Goal: Information Seeking & Learning: Understand process/instructions

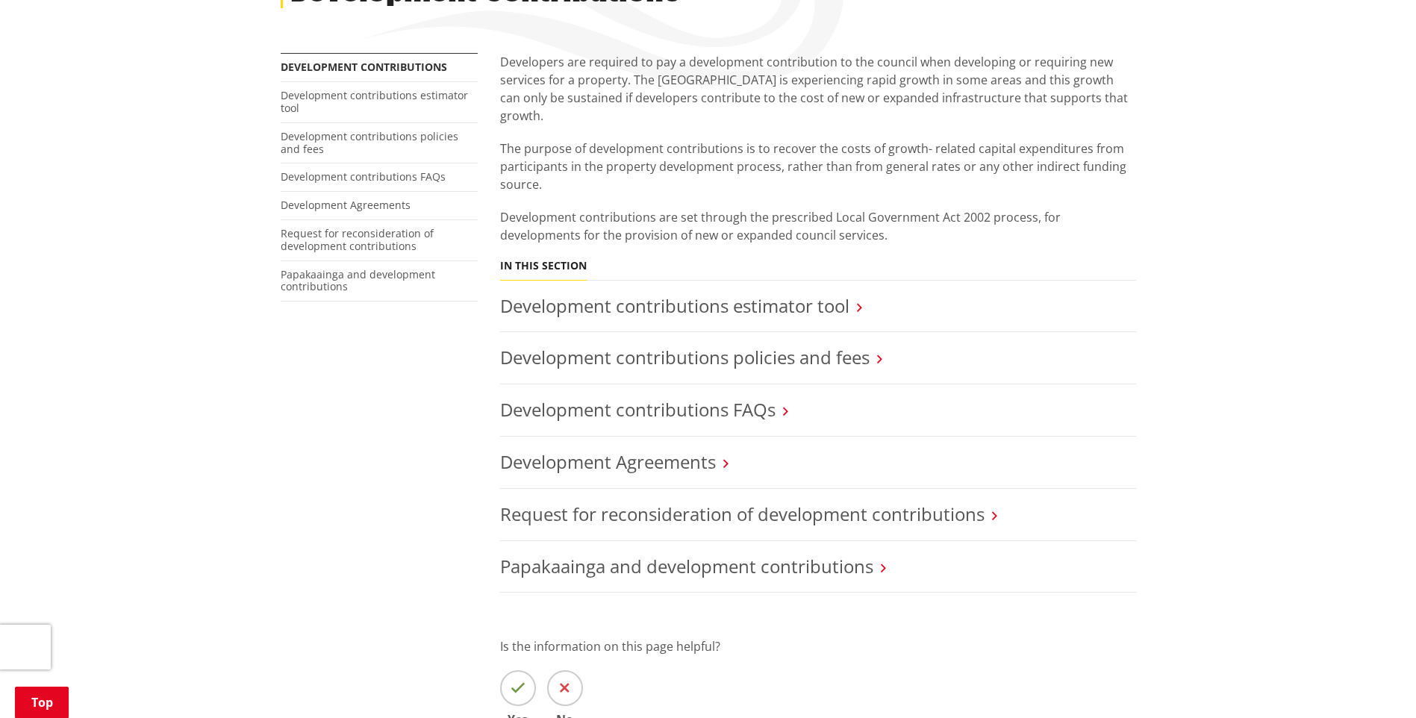
scroll to position [299, 0]
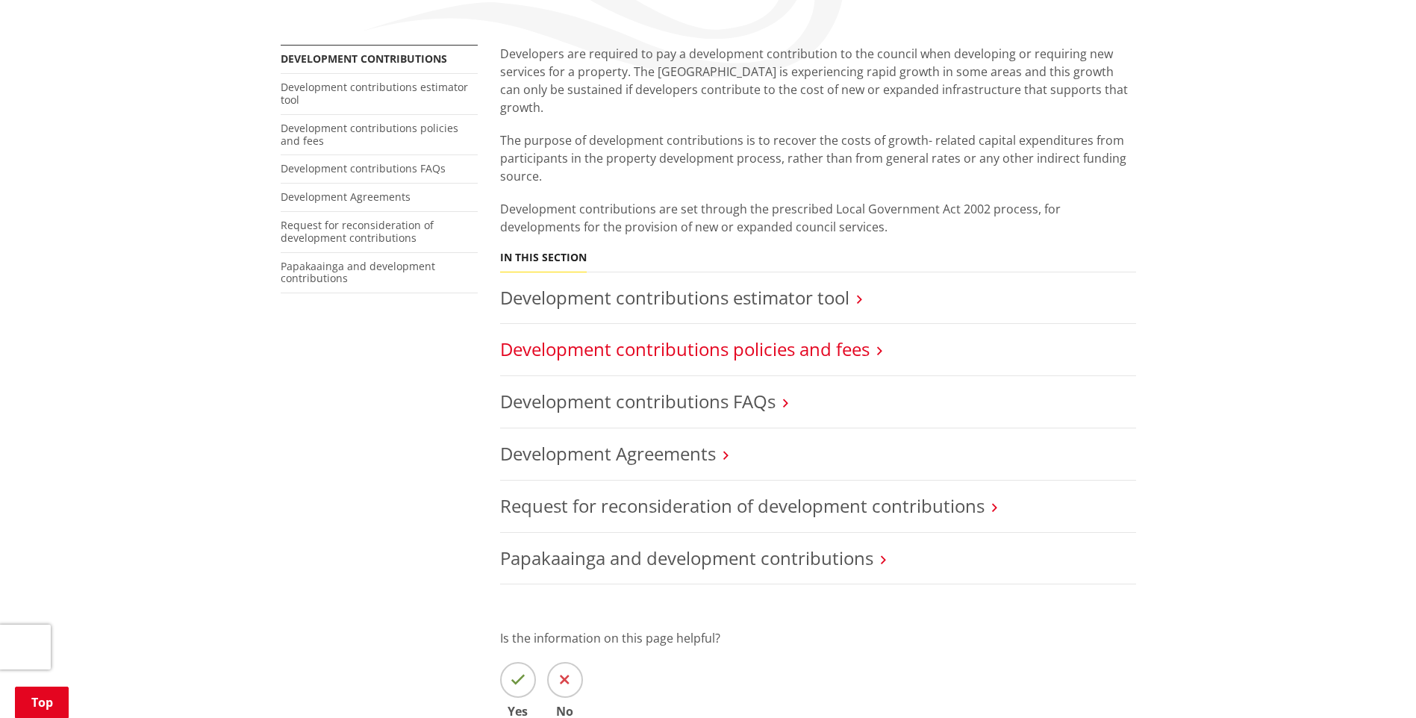
click at [604, 339] on link "Development contributions policies and fees" at bounding box center [685, 349] width 370 height 25
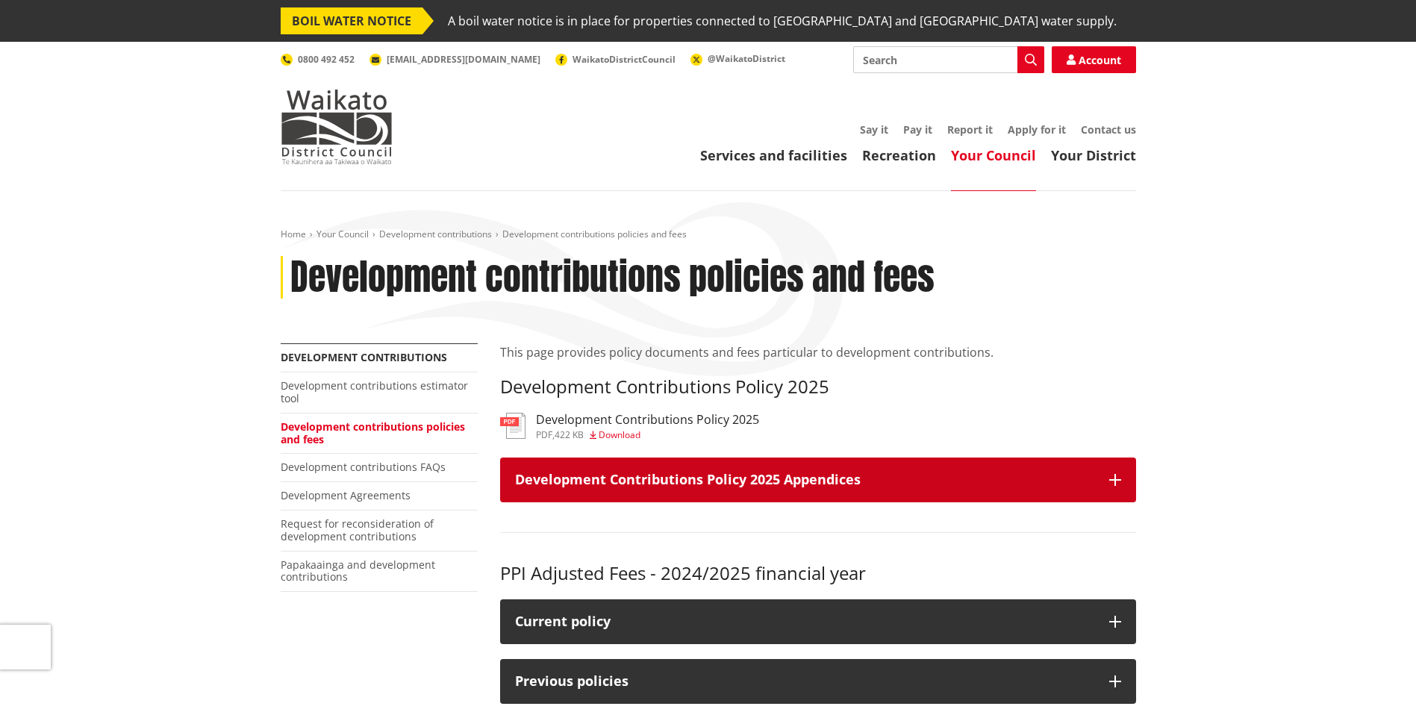
click at [740, 491] on button "Development Contributions Policy 2025 Appendices" at bounding box center [818, 480] width 636 height 45
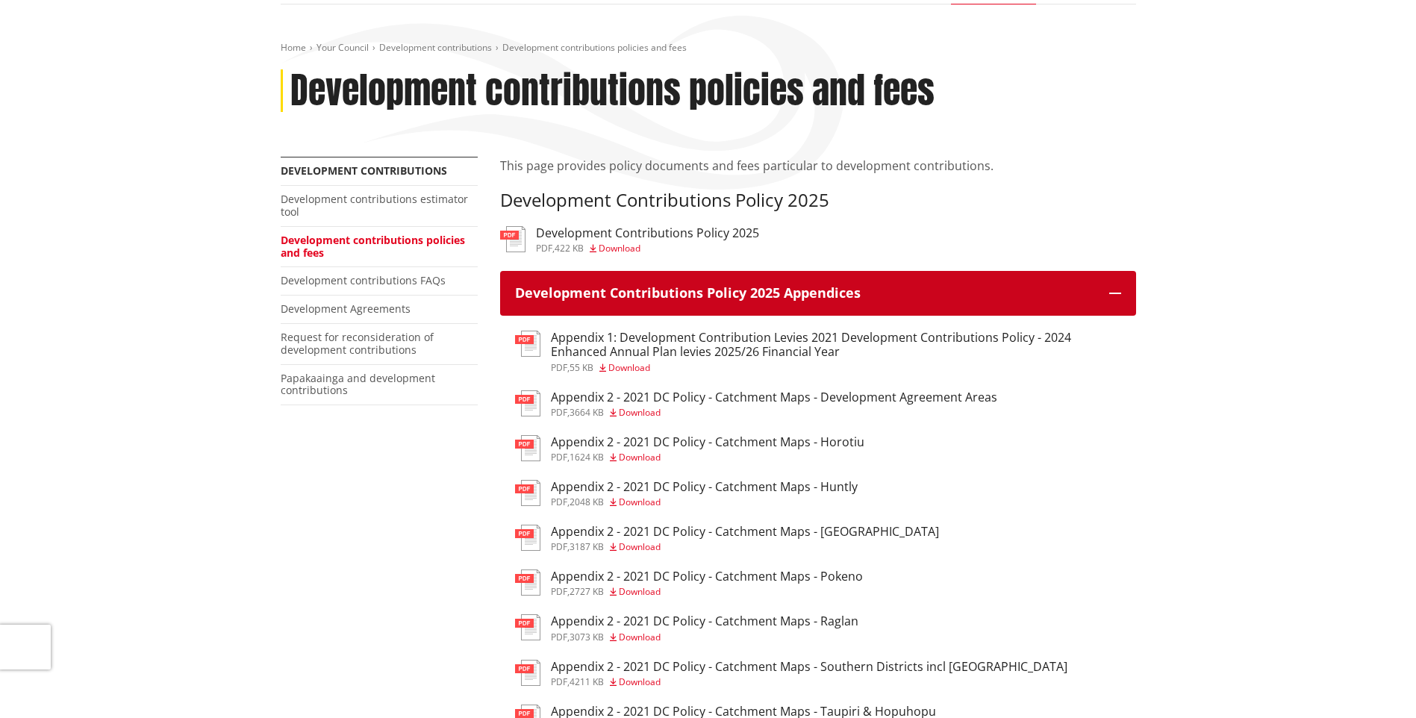
scroll to position [224, 0]
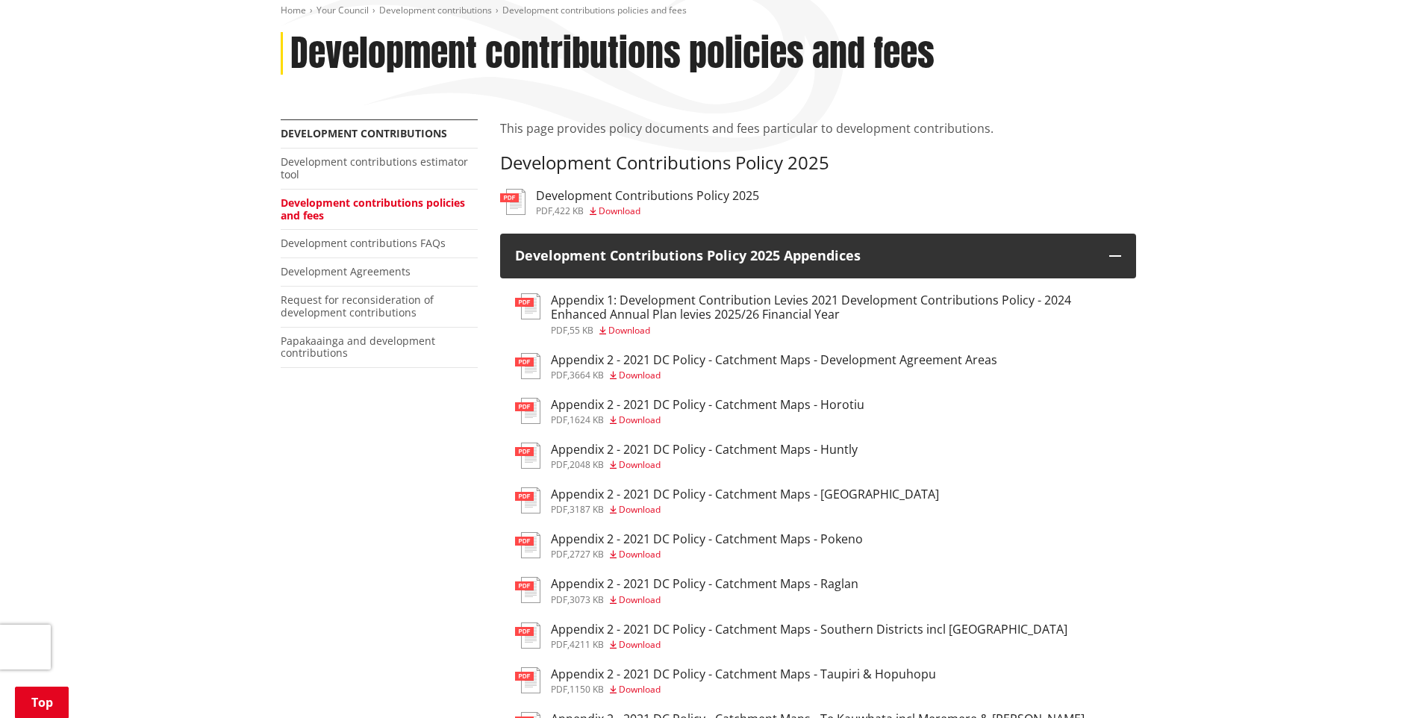
click at [591, 494] on h3 "Appendix 2 - 2021 DC Policy - Catchment Maps - [GEOGRAPHIC_DATA]" at bounding box center [745, 495] width 388 height 14
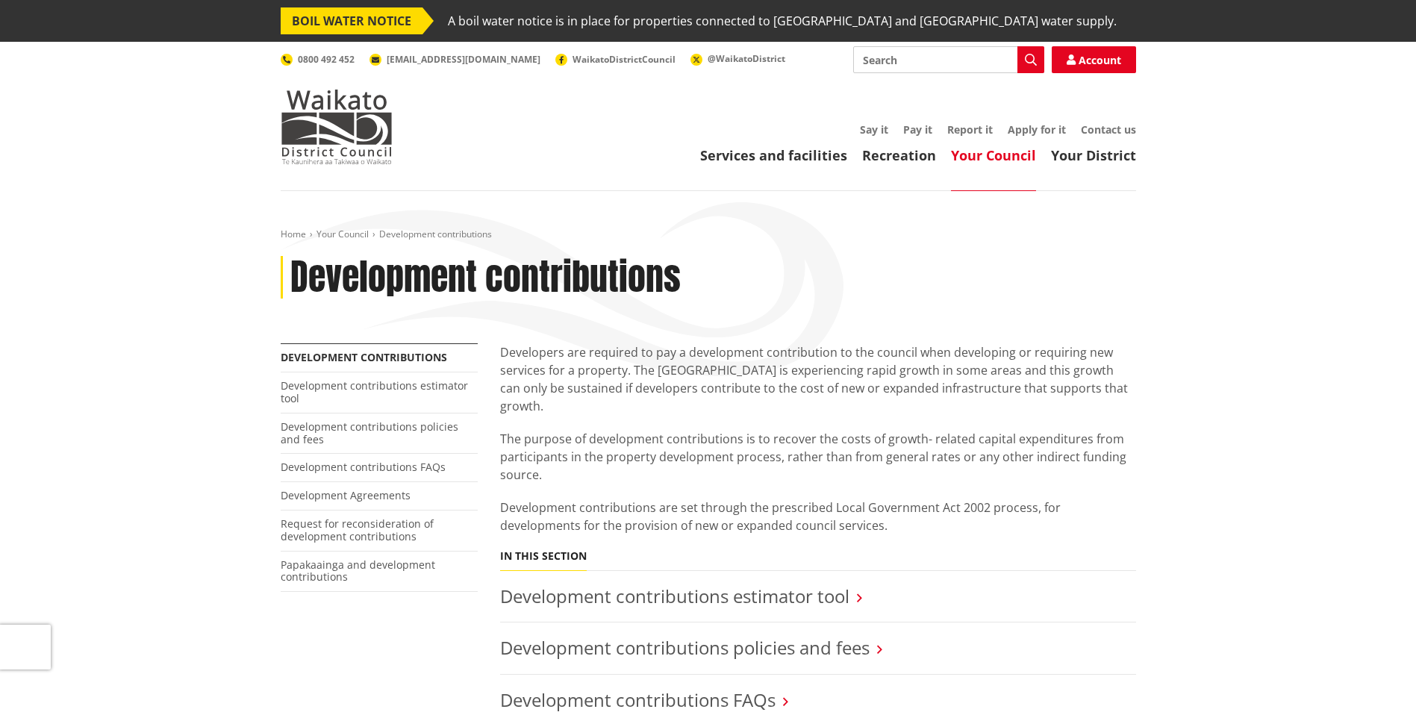
scroll to position [299, 0]
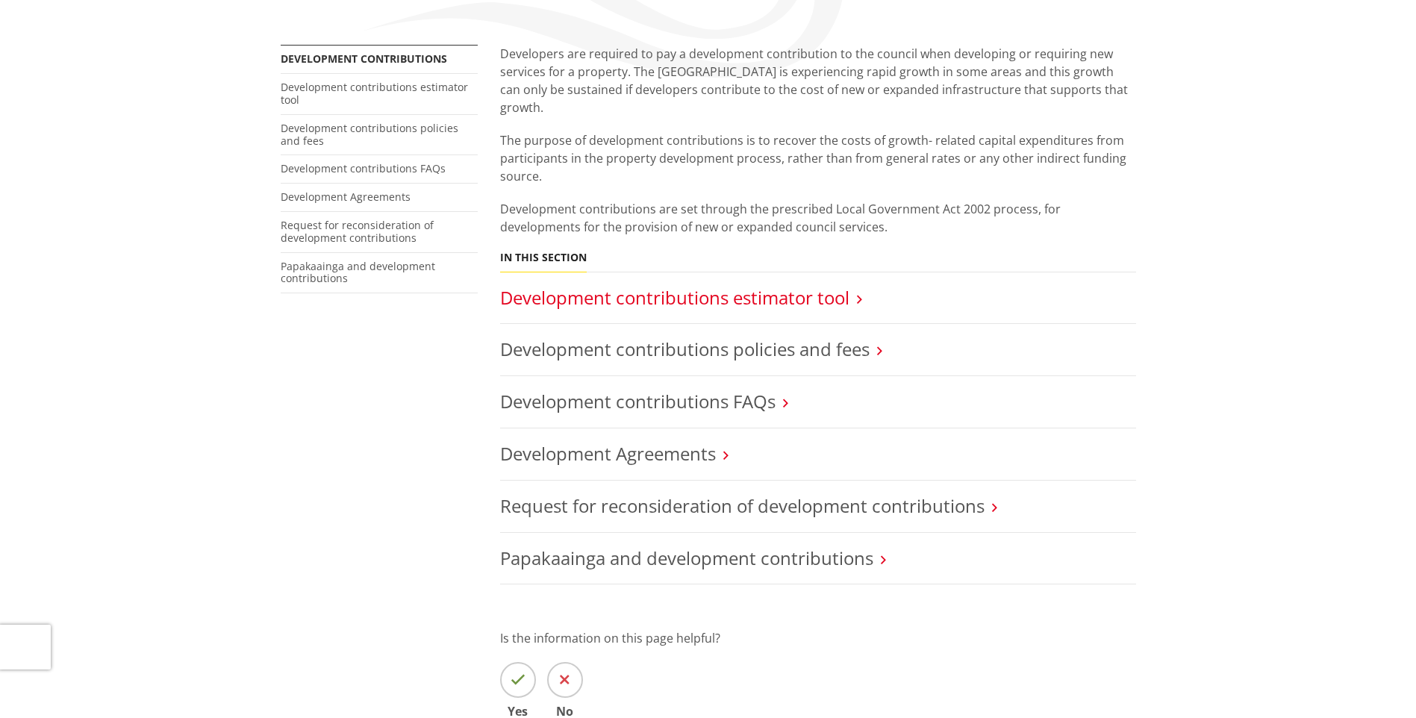
click at [770, 287] on link "Development contributions estimator tool" at bounding box center [674, 297] width 349 height 25
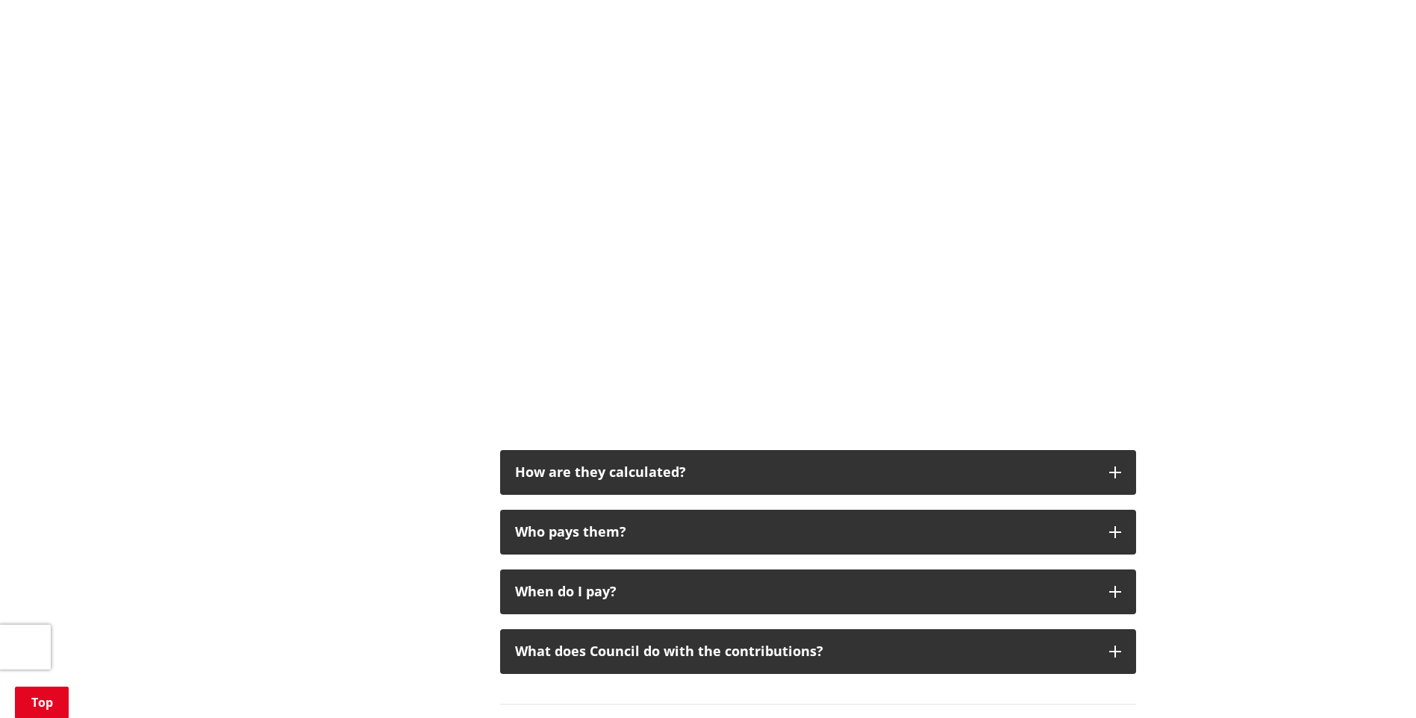
scroll to position [821, 0]
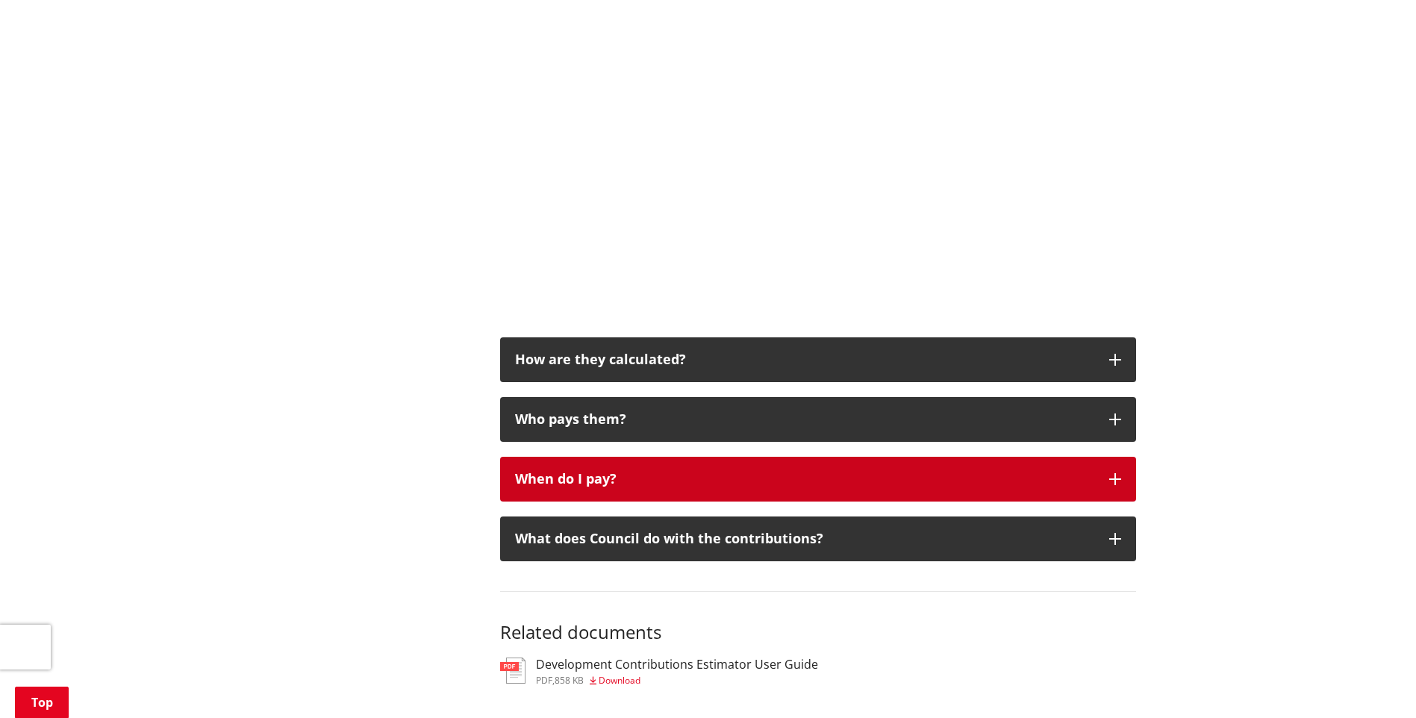
click at [1111, 487] on button "When do I pay?" at bounding box center [818, 479] width 636 height 45
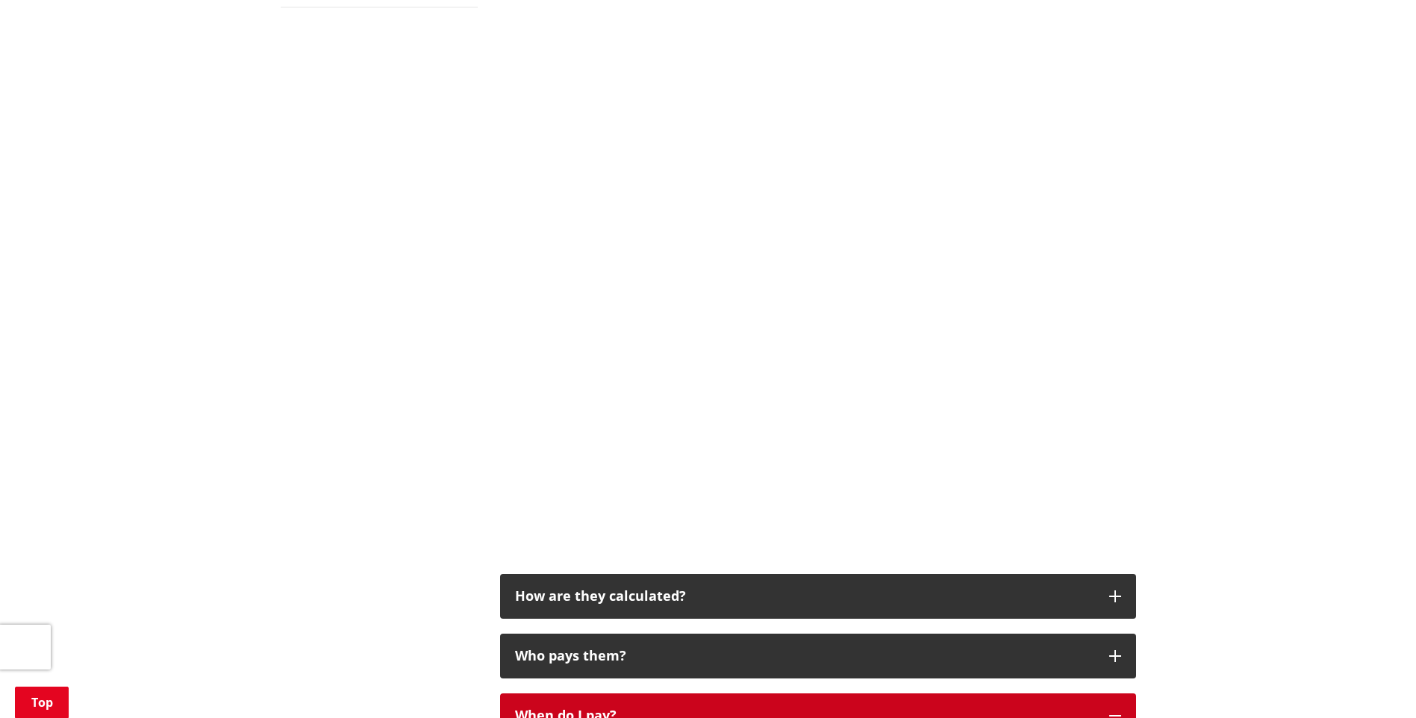
scroll to position [597, 0]
